Goal: Information Seeking & Learning: Learn about a topic

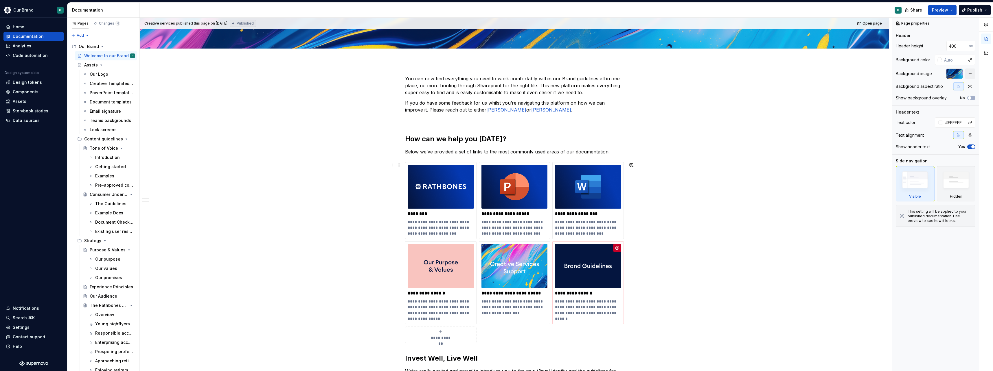
scroll to position [145, 0]
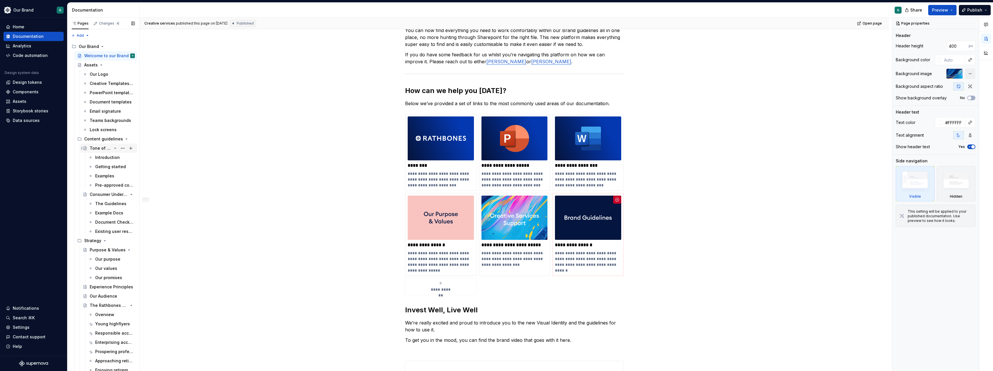
click at [99, 152] on div "Tone of Voice" at bounding box center [112, 148] width 45 height 8
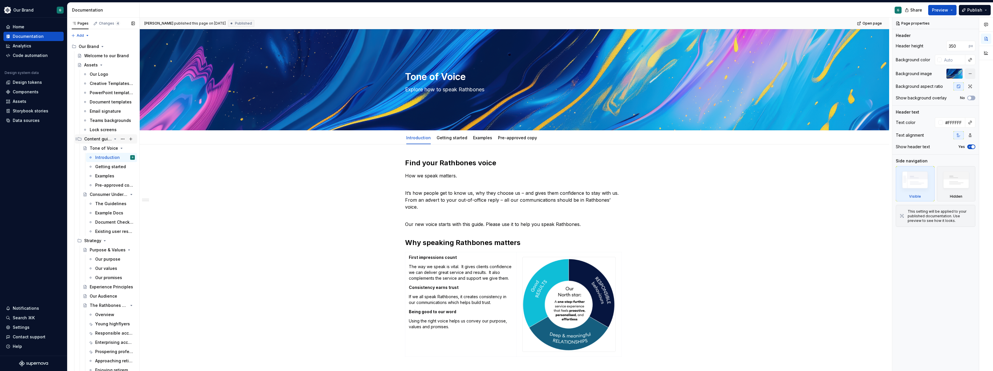
click at [96, 140] on div "Content guidelines" at bounding box center [97, 139] width 27 height 6
click at [94, 148] on div "Strategy" at bounding box center [92, 149] width 17 height 6
click at [113, 140] on icon "Page tree" at bounding box center [115, 139] width 5 height 5
click at [956, 12] on button "Preview" at bounding box center [942, 10] width 28 height 10
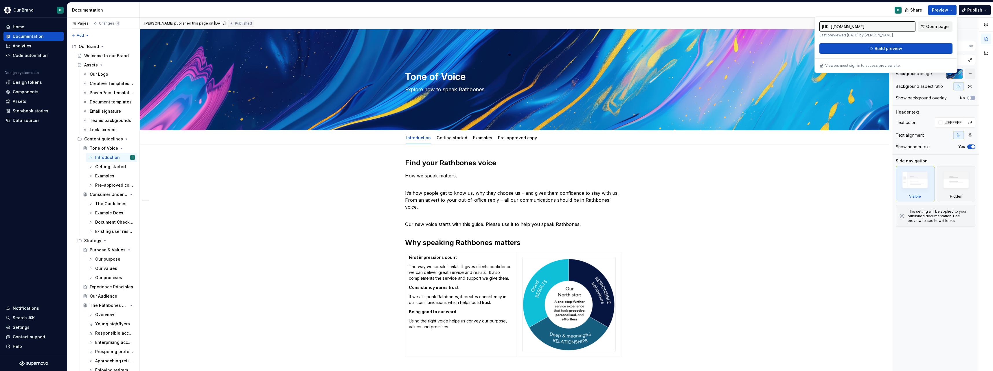
drag, startPoint x: 956, startPoint y: 12, endPoint x: 935, endPoint y: 26, distance: 25.4
click at [935, 26] on span "Open page" at bounding box center [937, 27] width 23 height 6
type textarea "*"
